Goal: Task Accomplishment & Management: Use online tool/utility

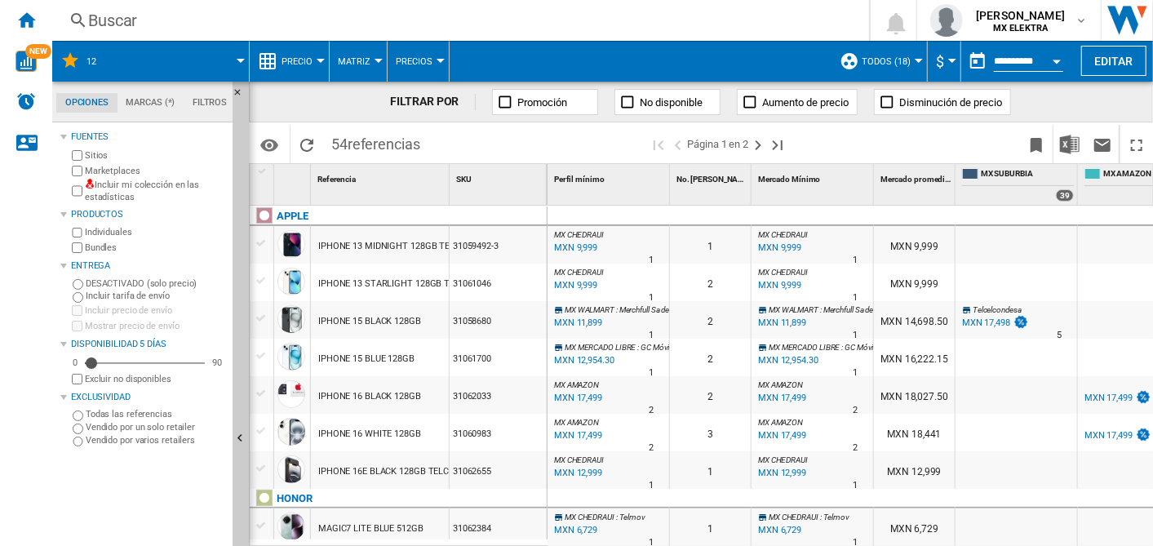
scroll to position [1720, 0]
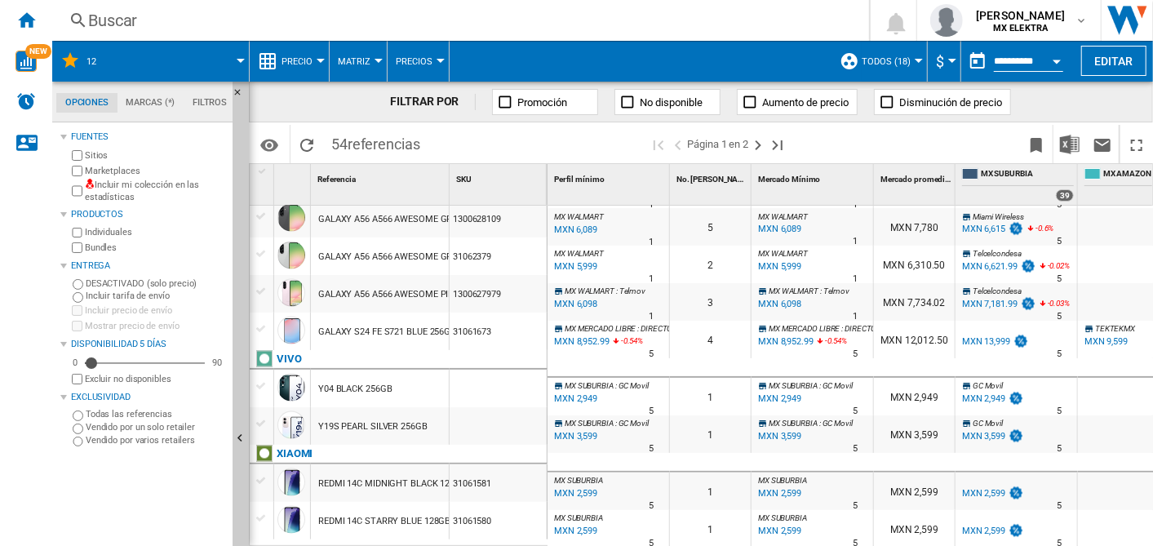
click at [205, 97] on md-tab-item "Filtros" at bounding box center [210, 103] width 52 height 20
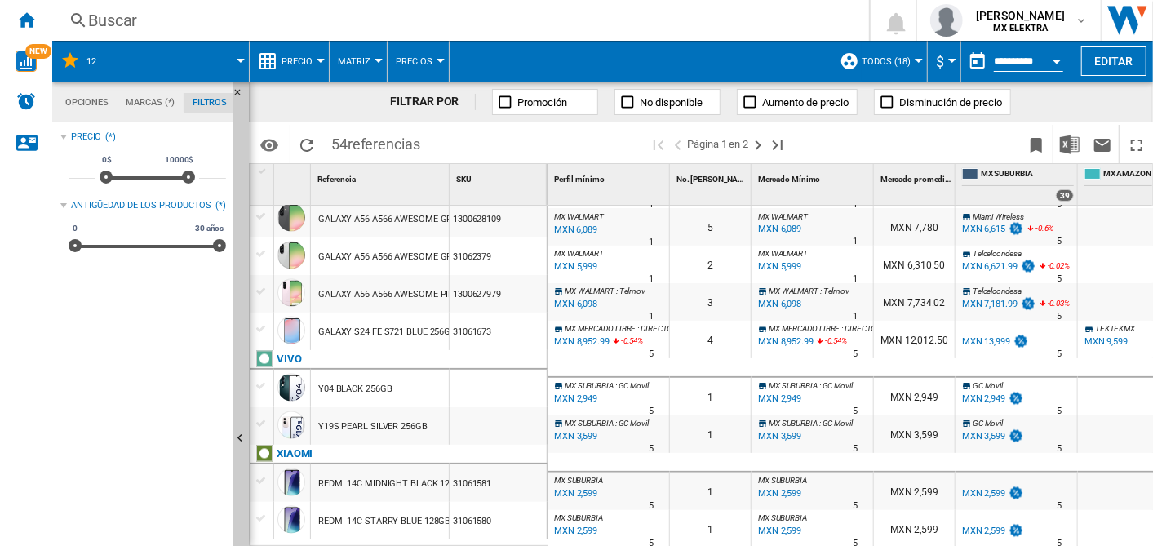
scroll to position [104, 0]
click at [145, 103] on md-tab-item "Marcas (*)" at bounding box center [150, 103] width 67 height 20
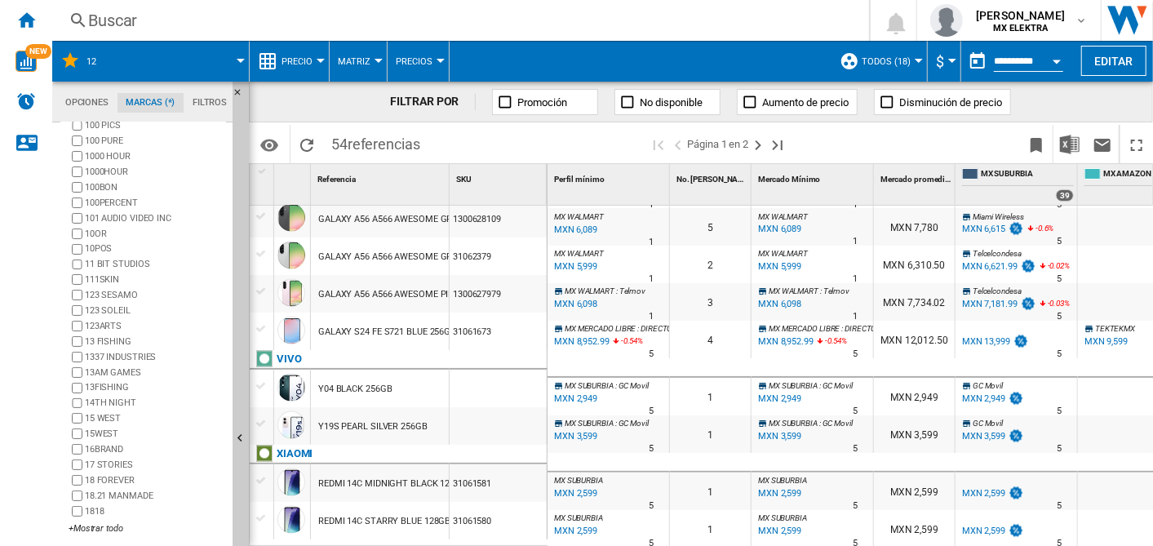
scroll to position [0, 0]
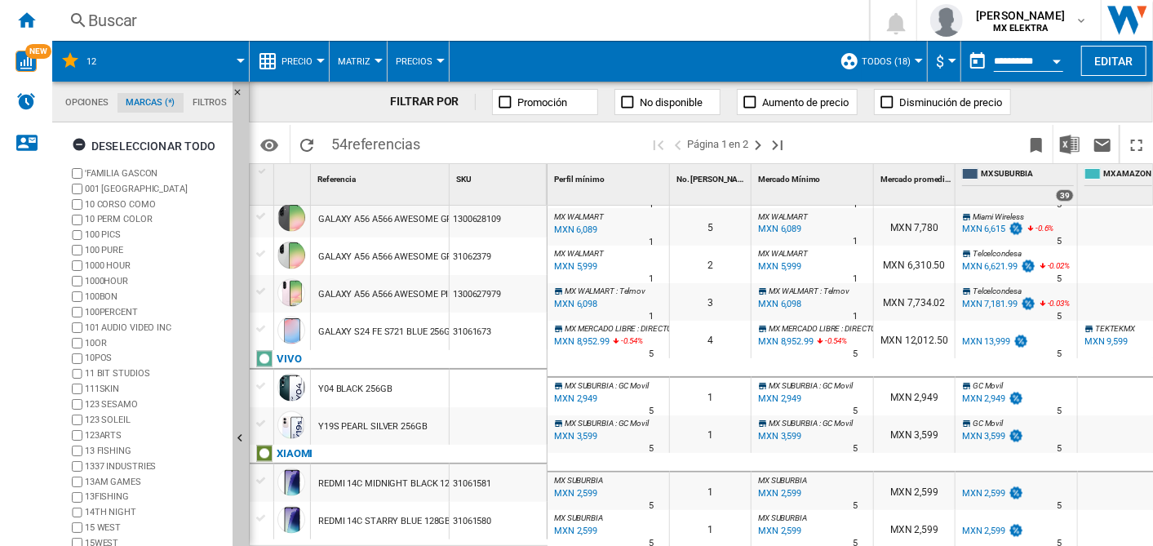
click at [84, 100] on md-tab-item "Opciones" at bounding box center [86, 103] width 61 height 20
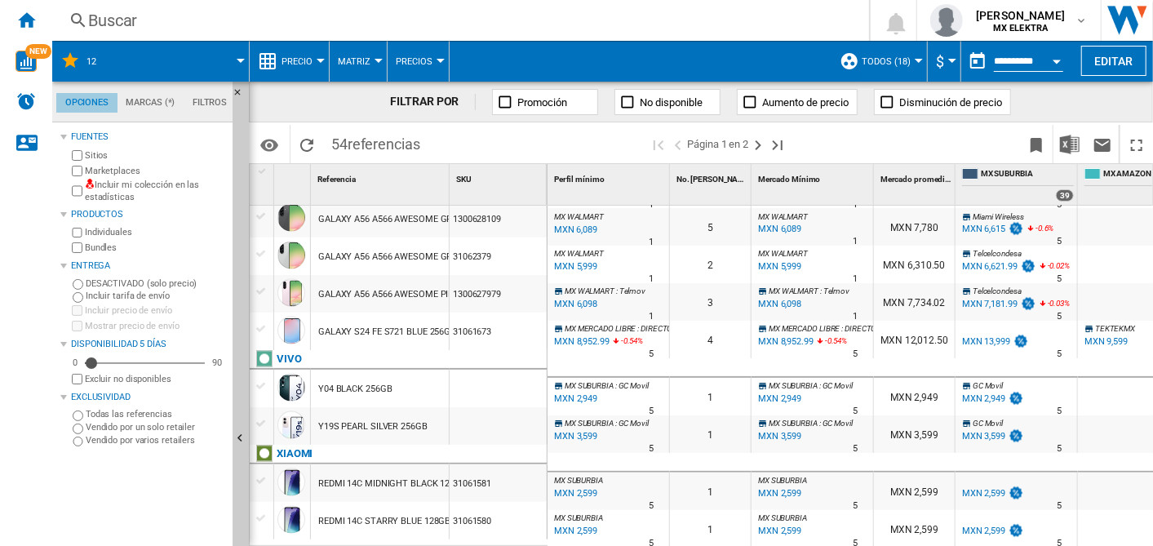
scroll to position [19, 0]
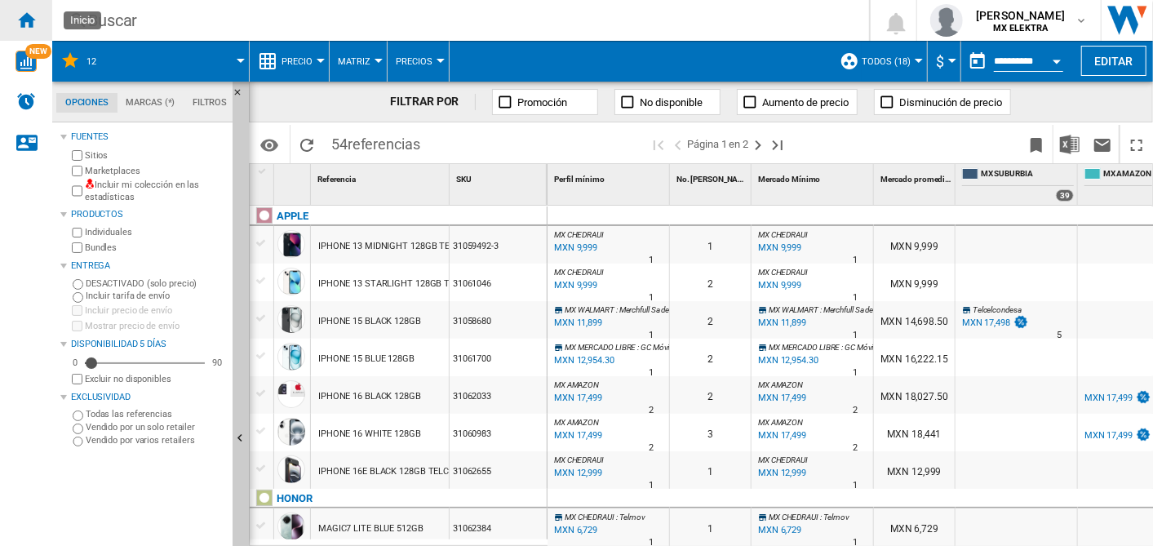
click at [25, 13] on ng-md-icon "Inicio" at bounding box center [26, 20] width 20 height 20
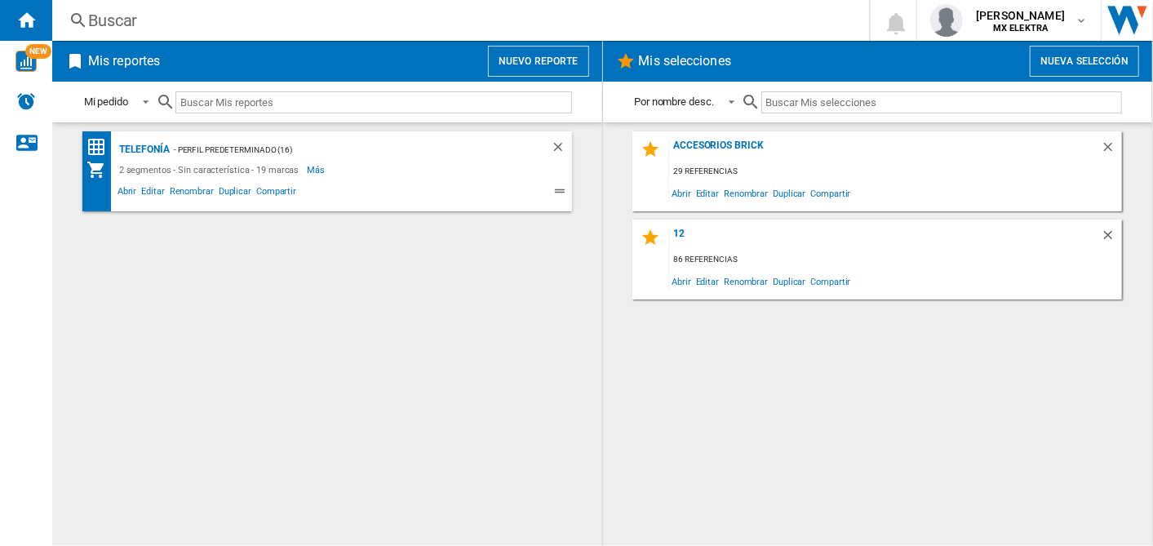
click at [455, 334] on div "Telefonía - Perfil predeterminado (16) 2 segmentos - Sin característica - 19 ma…" at bounding box center [327, 334] width 517 height 406
click at [681, 228] on div "12" at bounding box center [885, 239] width 432 height 22
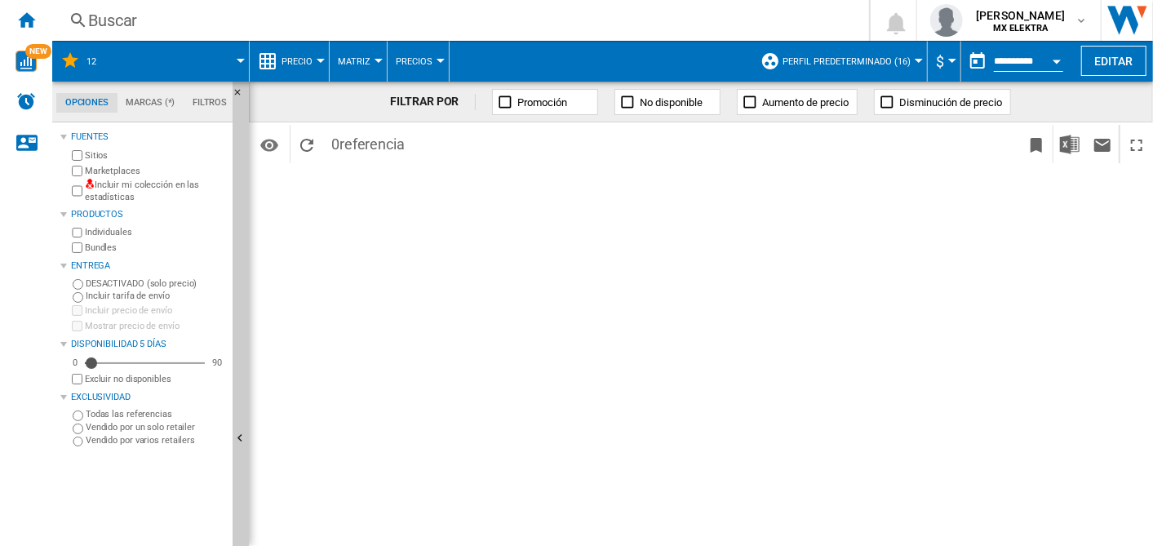
click at [475, 241] on div "FILTRAR POR Promoción No disponible Aumento de precio Disminución de precio Ide…" at bounding box center [701, 314] width 904 height 464
click at [356, 61] on span "Matriz" at bounding box center [354, 61] width 33 height 11
click at [363, 96] on span "Matriz" at bounding box center [359, 101] width 35 height 15
click at [1083, 19] on md-icon "button" at bounding box center [1080, 20] width 13 height 13
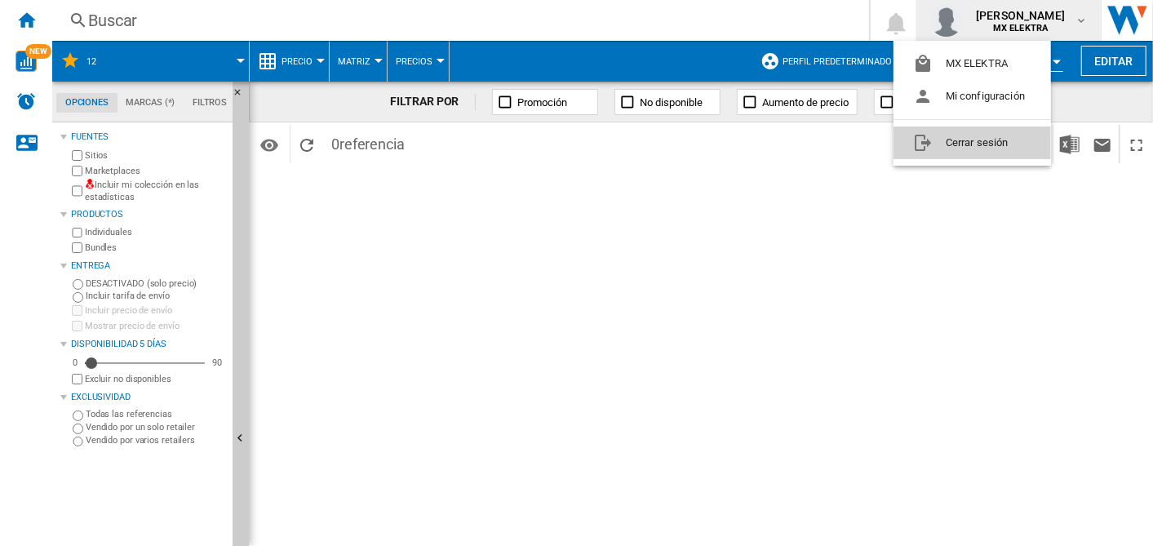
click at [950, 142] on button "Cerrar sesión" at bounding box center [971, 142] width 157 height 33
